Goal: Task Accomplishment & Management: Use online tool/utility

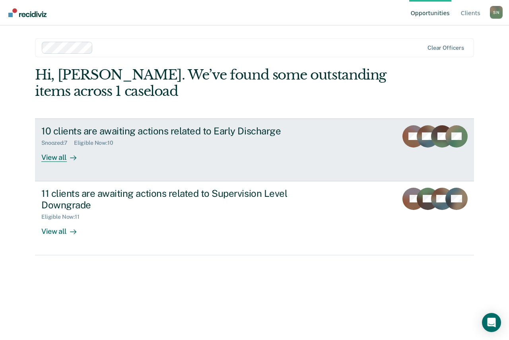
click at [144, 132] on div "10 clients are awaiting actions related to Early Discharge" at bounding box center [180, 131] width 279 height 12
